Goal: Task Accomplishment & Management: Manage account settings

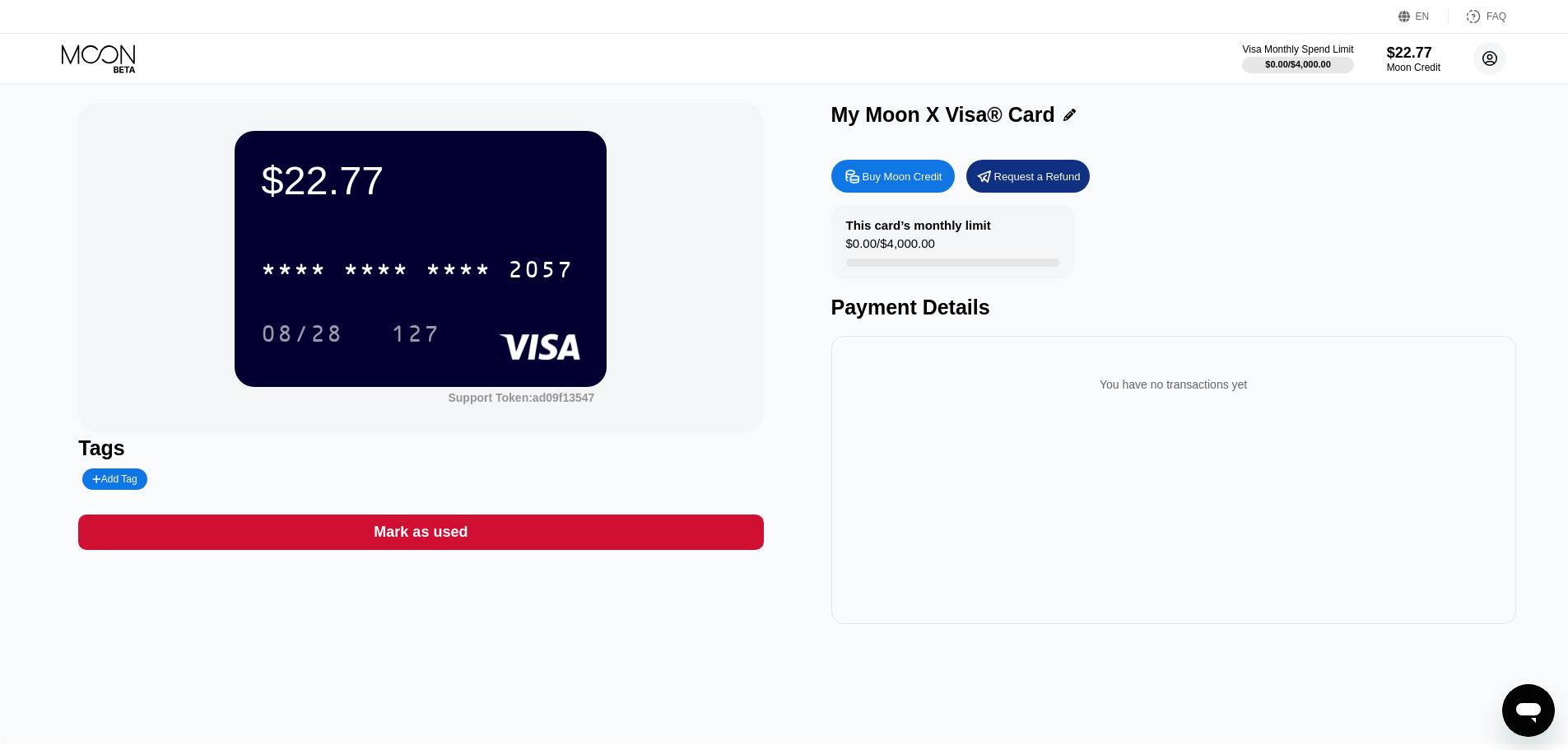
click at [1480, 58] on circle at bounding box center [1489, 58] width 33 height 33
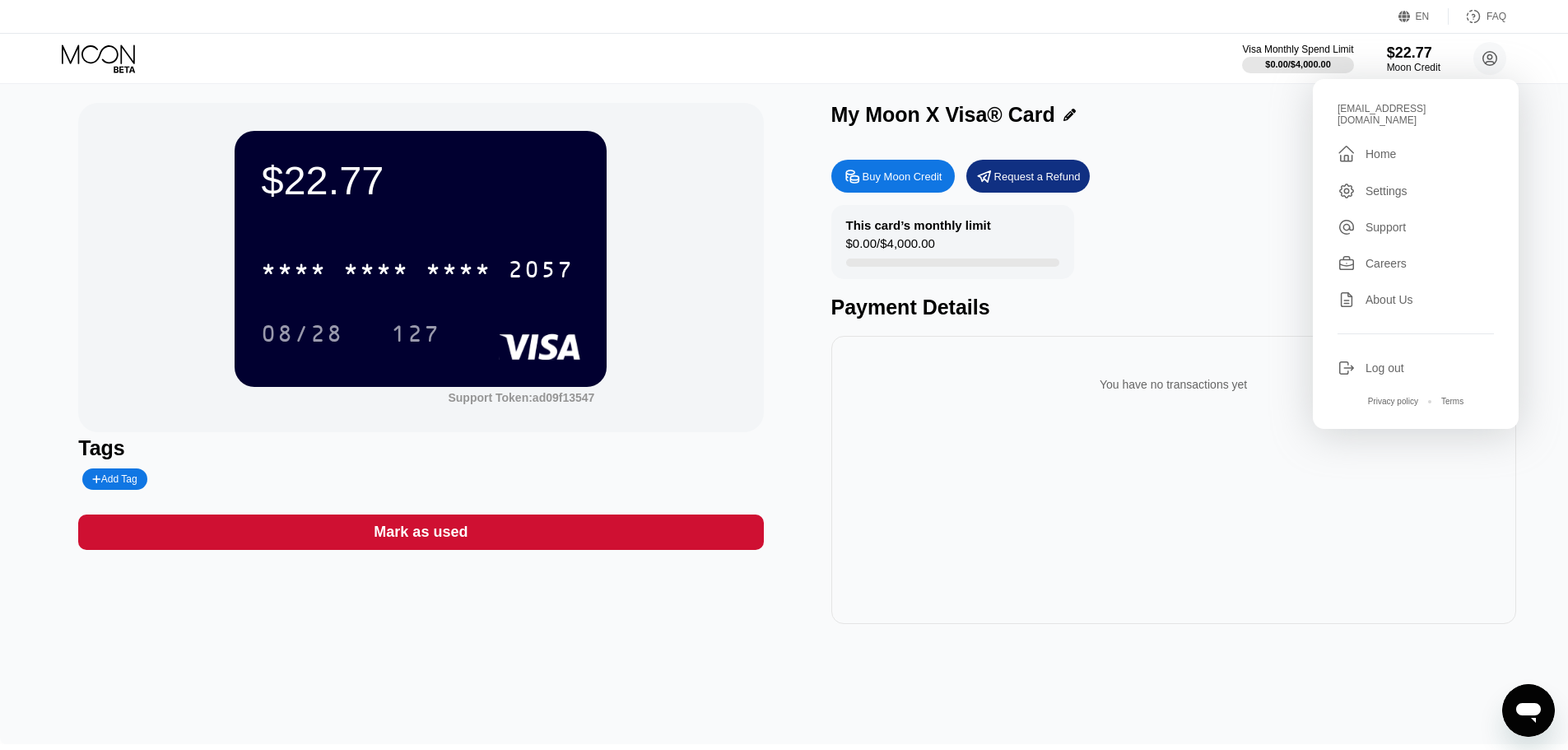
click at [1374, 366] on div "Log out" at bounding box center [1415, 368] width 156 height 18
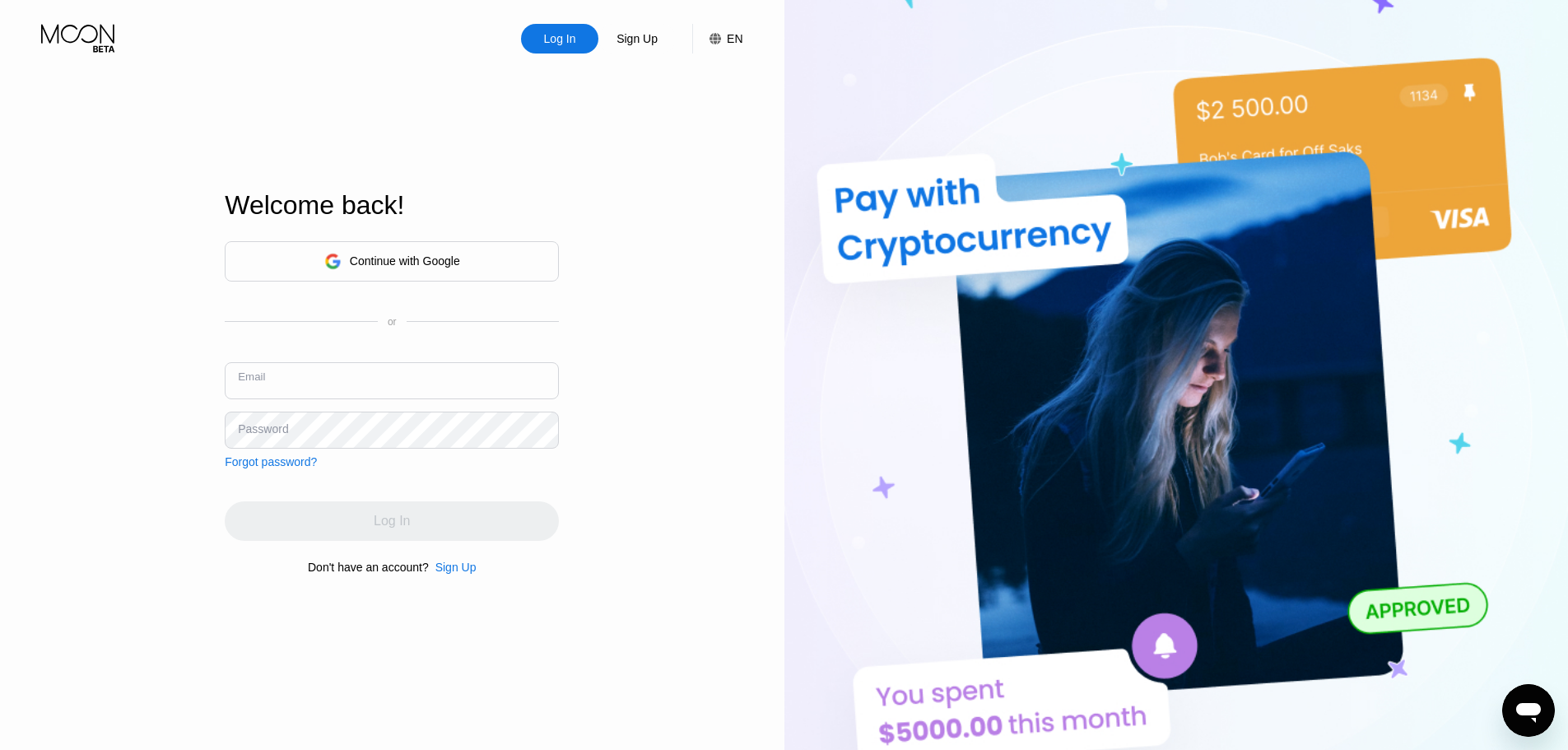
click at [392, 393] on input "text" at bounding box center [392, 380] width 334 height 37
type input "[EMAIL_ADDRESS][DOMAIN_NAME]"
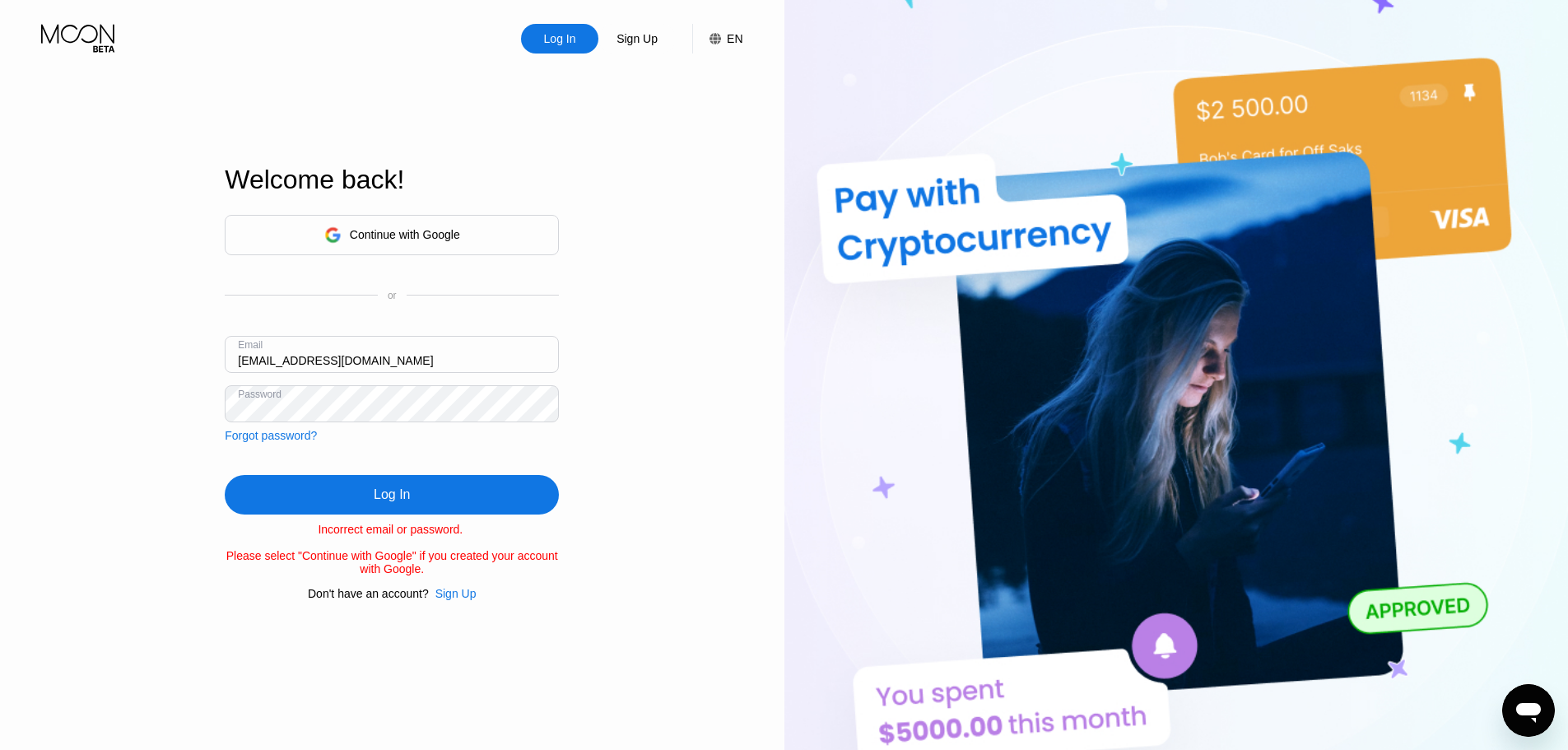
click at [215, 403] on div "Log In Sign Up EN Language Select an item Save Welcome back! Continue with Goog…" at bounding box center [392, 407] width 784 height 825
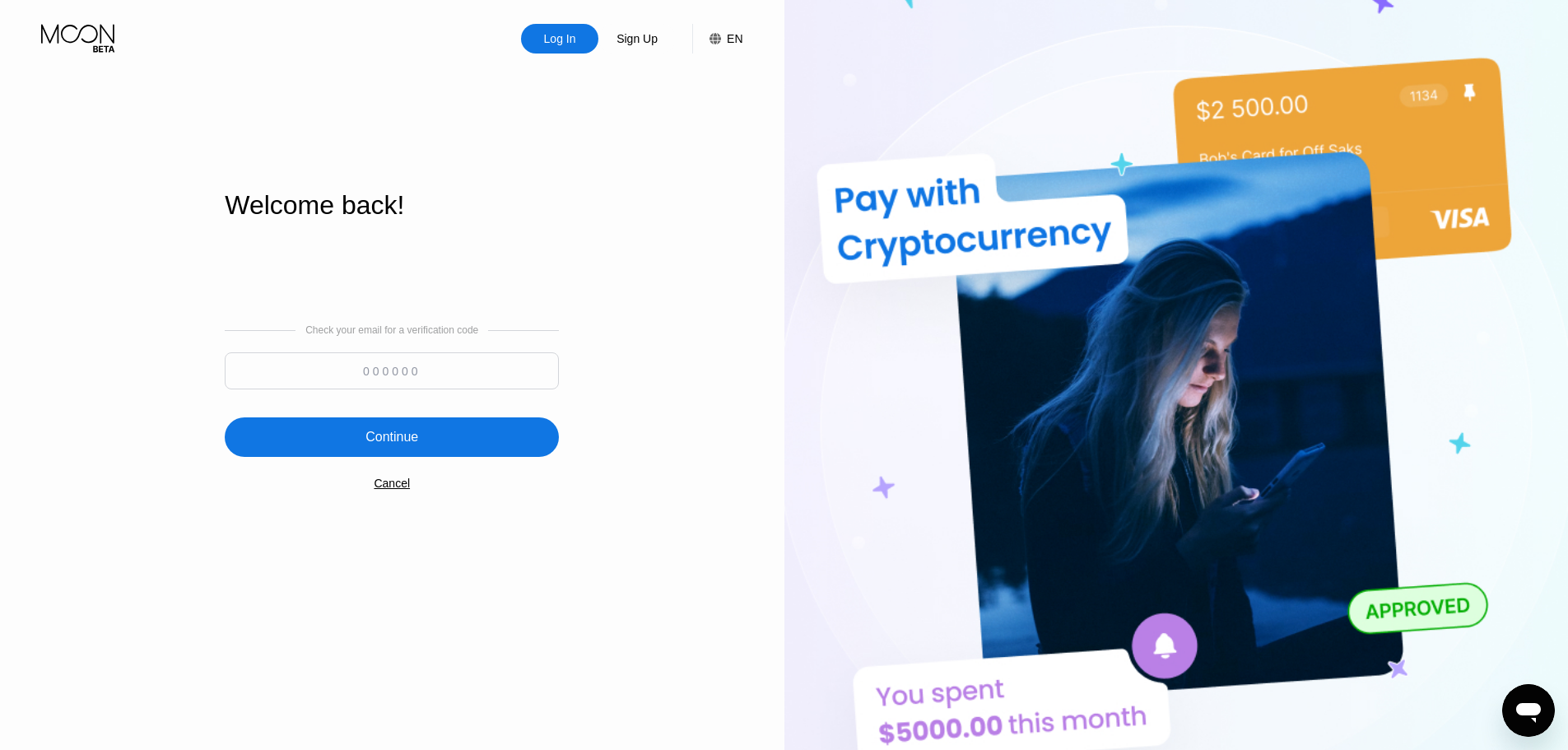
drag, startPoint x: 358, startPoint y: 357, endPoint x: 362, endPoint y: 368, distance: 11.7
click at [357, 358] on input at bounding box center [392, 371] width 334 height 37
paste input "436566"
type input "436566"
click at [413, 450] on div "Continue" at bounding box center [392, 437] width 334 height 39
